Goal: Information Seeking & Learning: Compare options

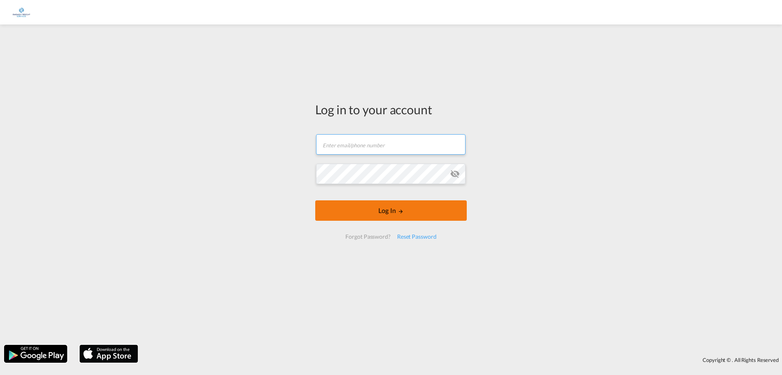
type input "[EMAIL_ADDRESS][DOMAIN_NAME]"
click at [388, 209] on button "Log In" at bounding box center [391, 210] width 152 height 20
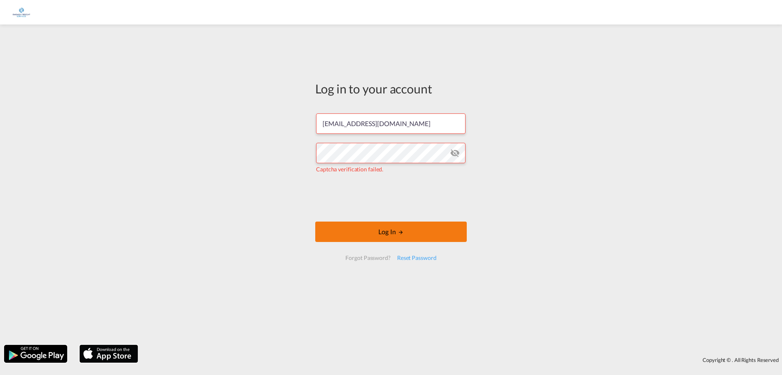
click at [386, 233] on button "Log In" at bounding box center [391, 231] width 152 height 20
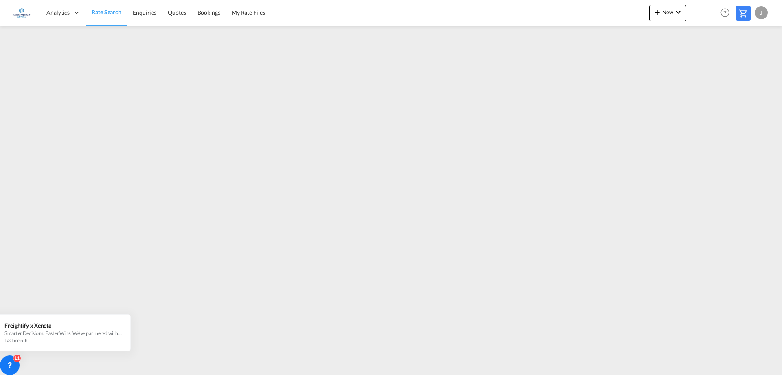
click at [765, 13] on div "J" at bounding box center [761, 12] width 13 height 13
click at [745, 65] on button "Logout" at bounding box center [752, 62] width 53 height 16
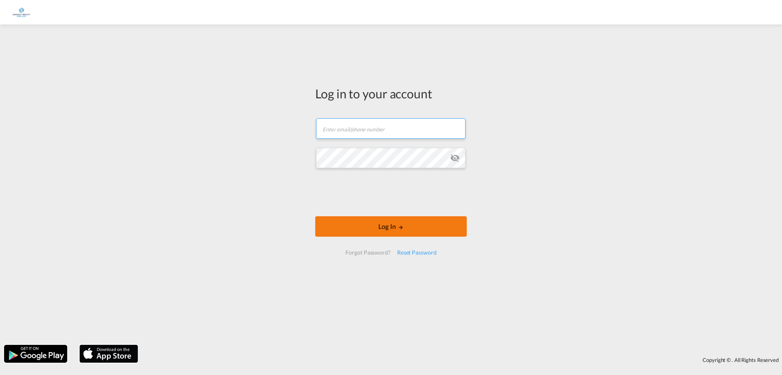
type input "[EMAIL_ADDRESS][DOMAIN_NAME]"
click at [402, 230] on button "Log In" at bounding box center [391, 226] width 152 height 20
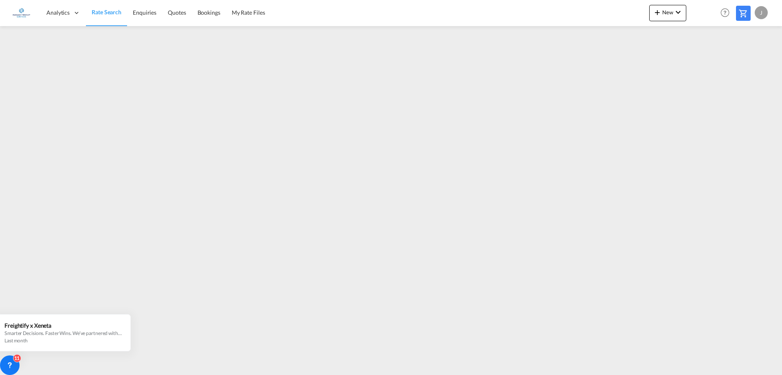
click at [760, 15] on div "J" at bounding box center [761, 12] width 13 height 13
click at [743, 60] on button "Logout" at bounding box center [752, 62] width 53 height 16
